Goal: Find specific page/section: Find specific page/section

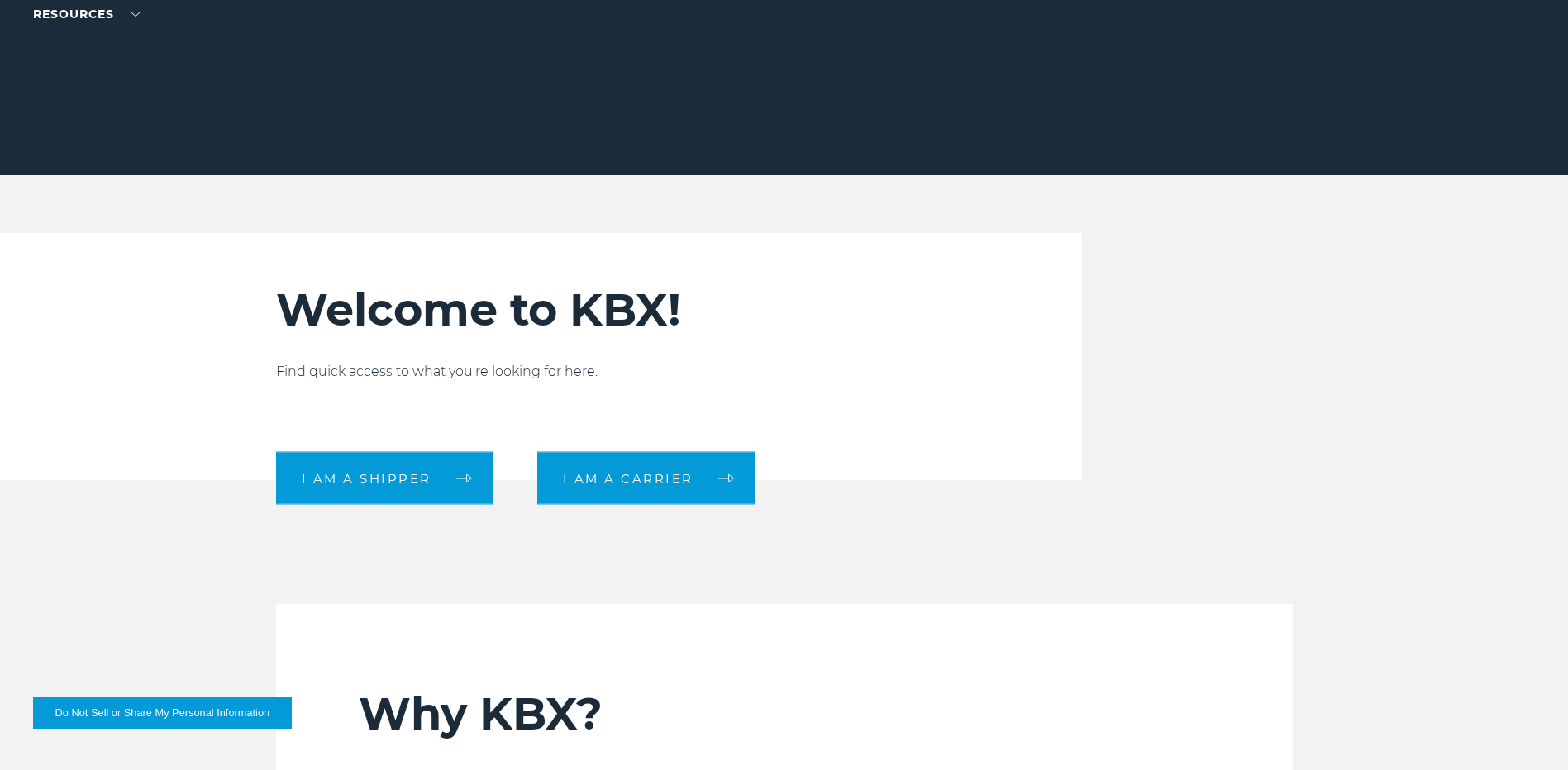
scroll to position [413, 0]
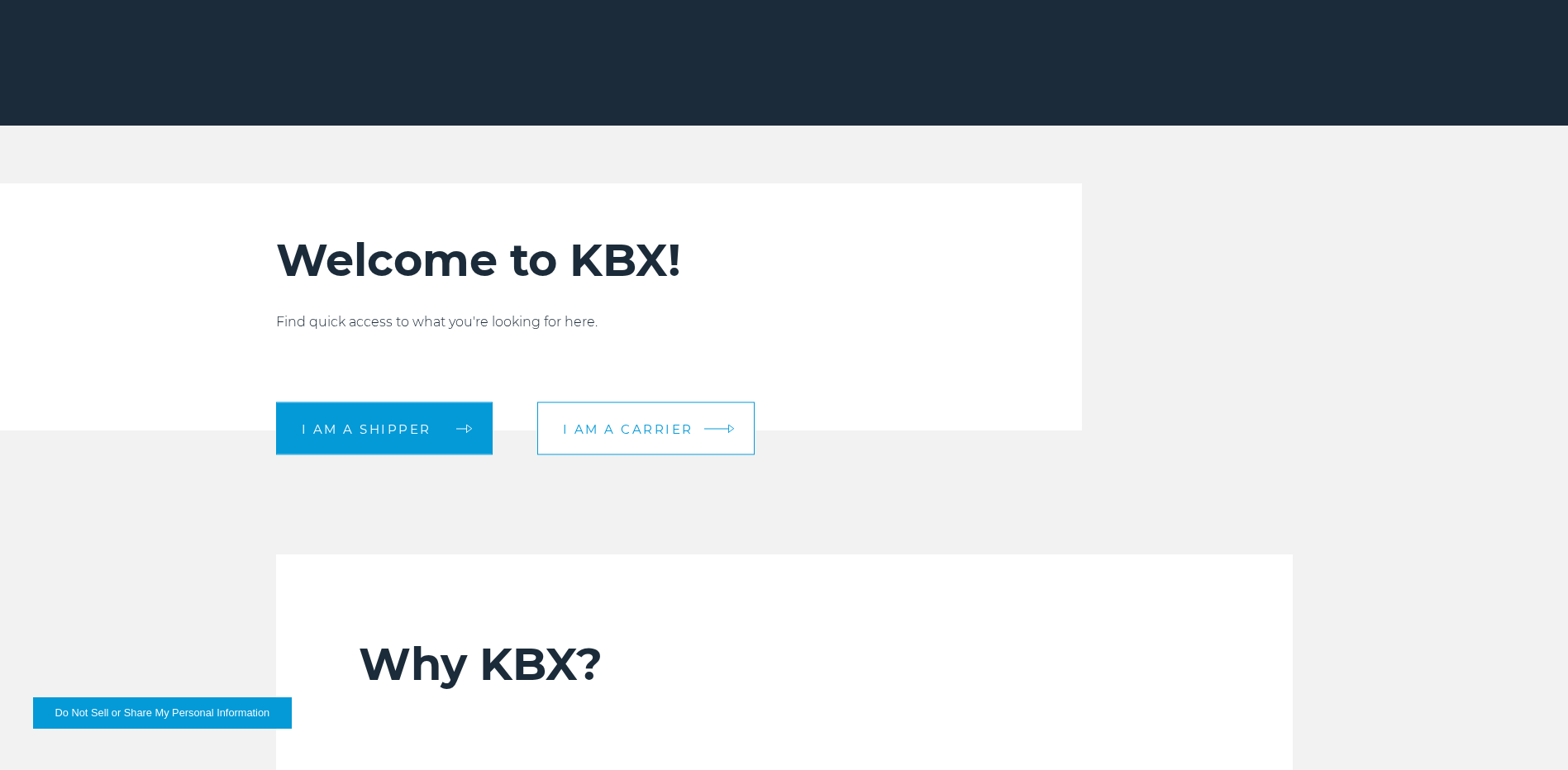
click at [648, 424] on span "I am a carrier" at bounding box center [628, 428] width 131 height 13
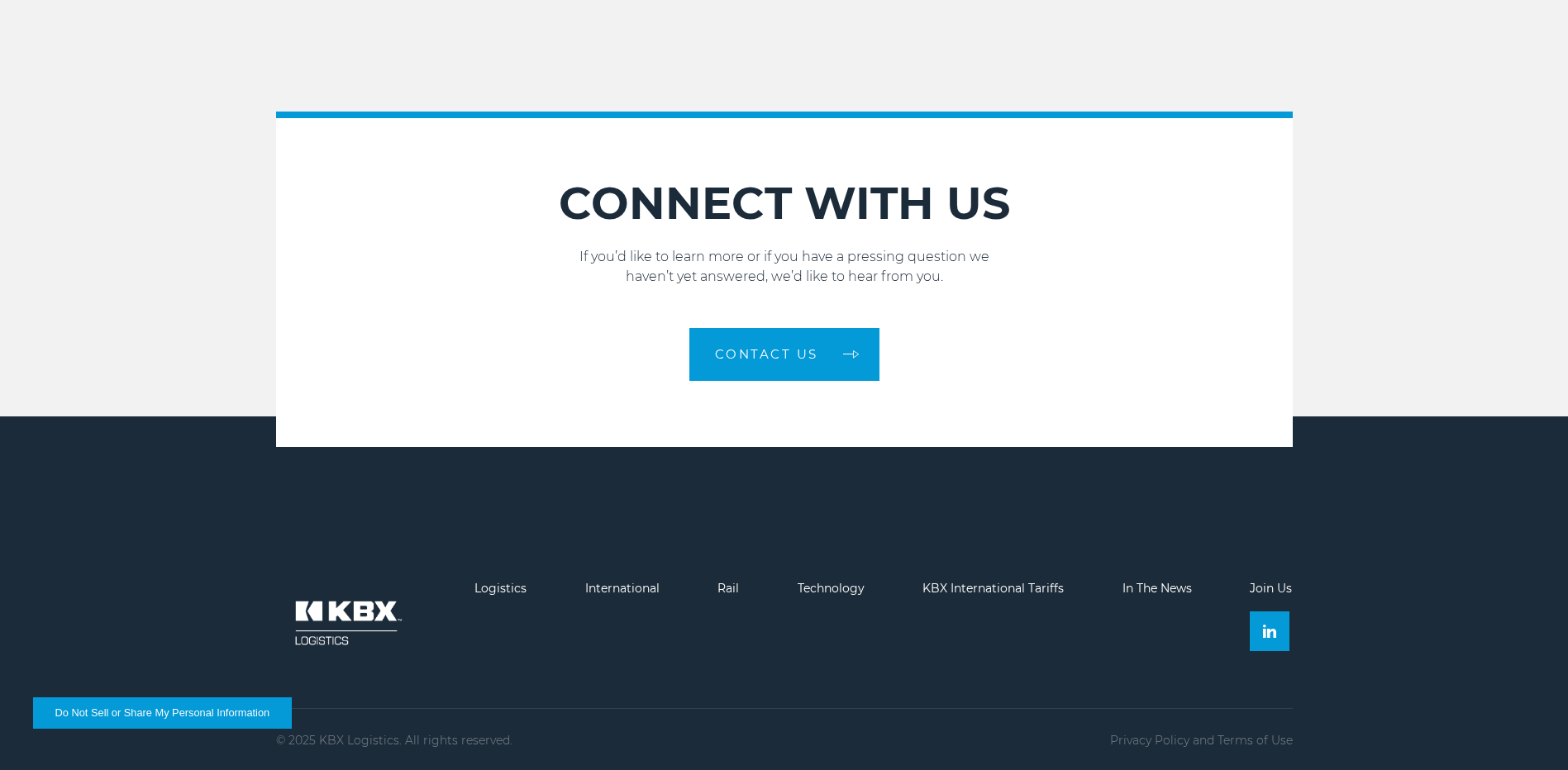
scroll to position [2404, 0]
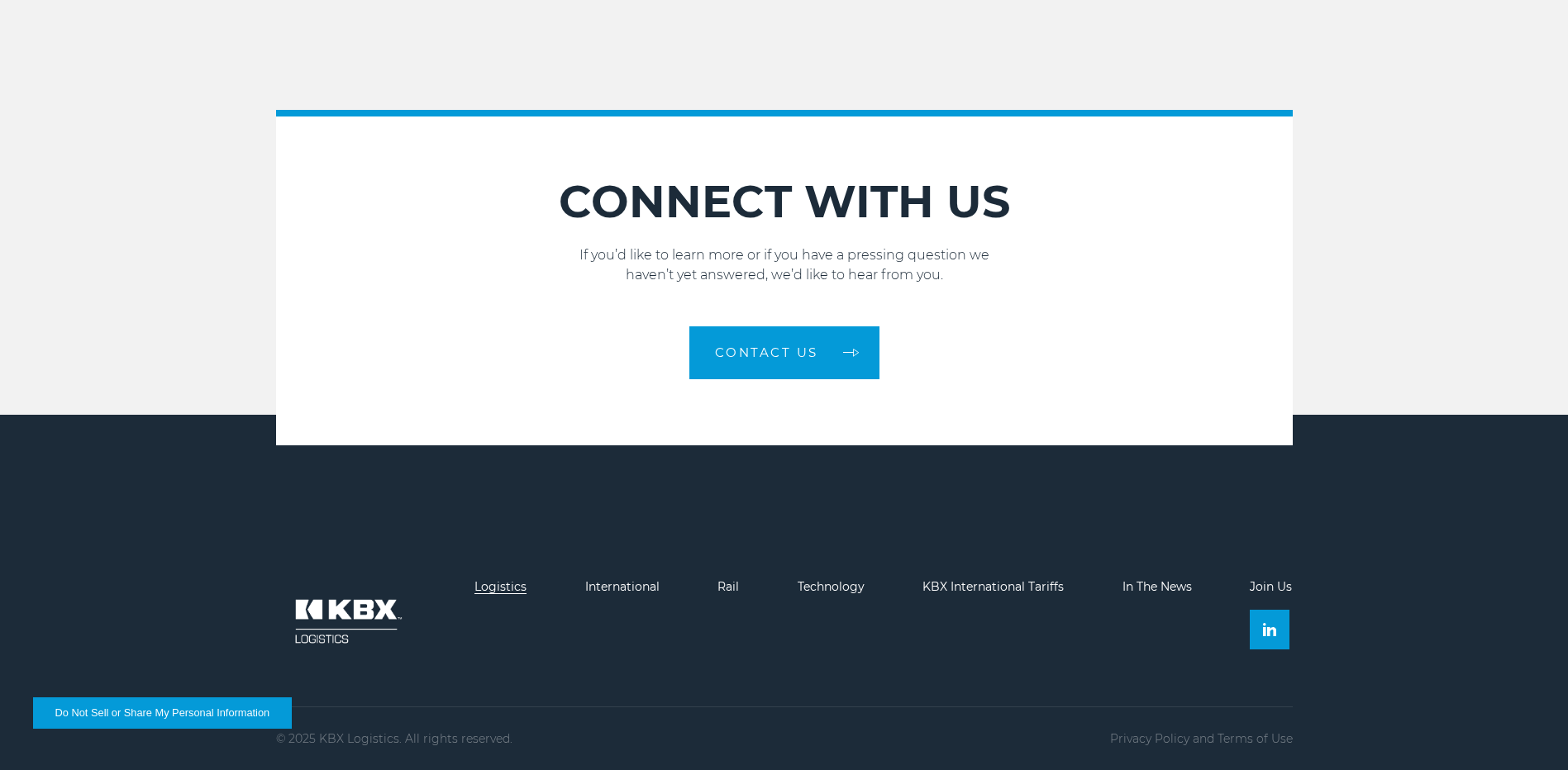
click at [495, 591] on link "Logistics" at bounding box center [500, 587] width 52 height 15
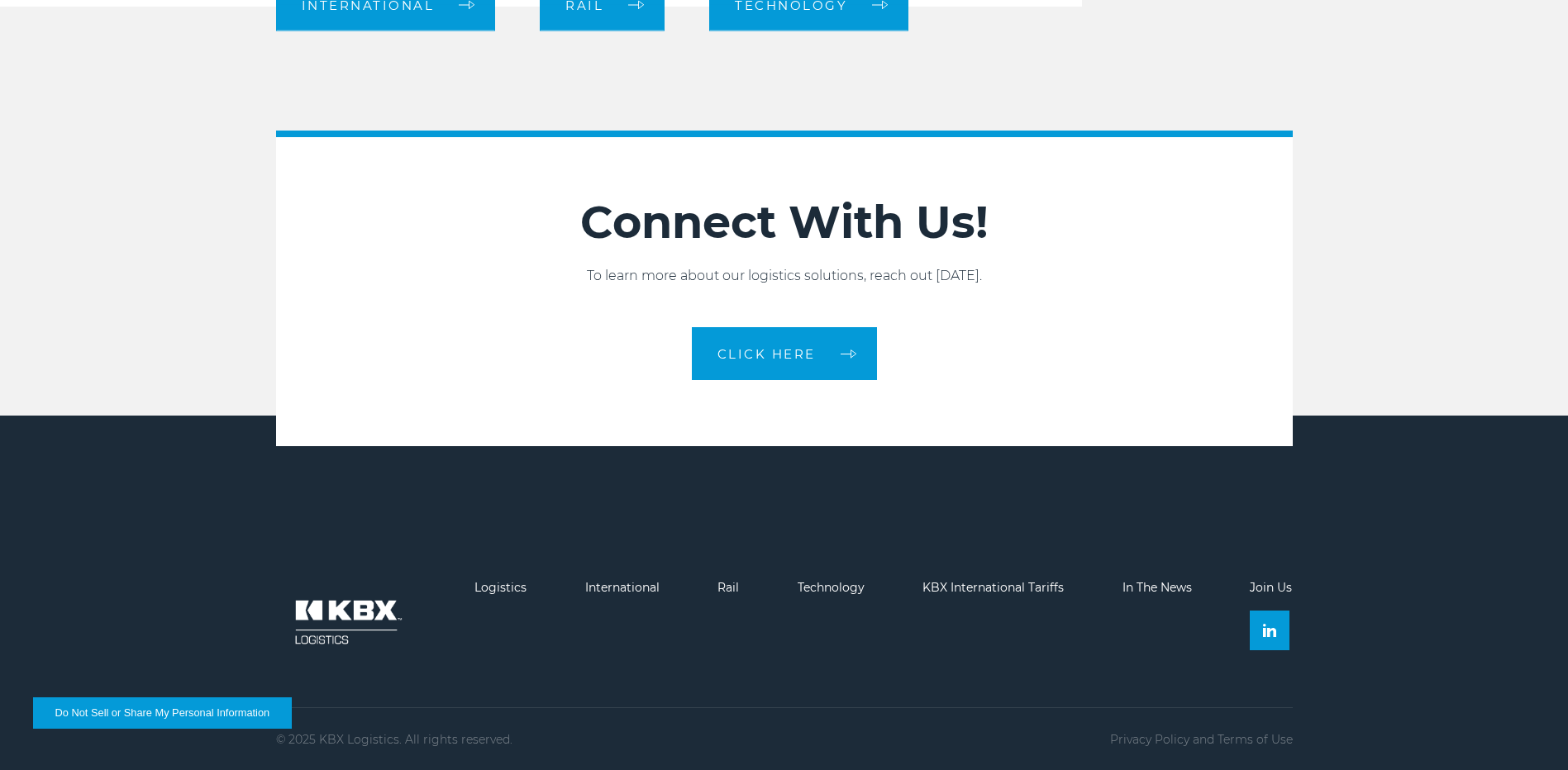
scroll to position [1896, 0]
